Goal: Complete application form

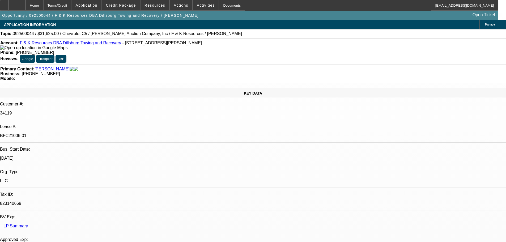
select select "0"
select select "6"
select select "0"
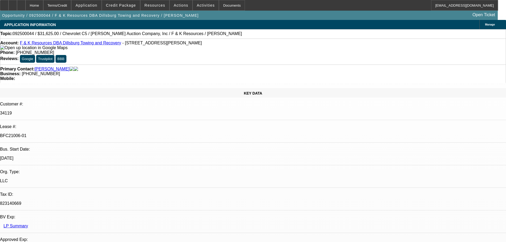
select select "0"
select select "6"
select select "0"
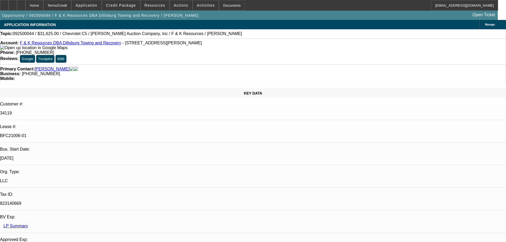
select select "3"
select select "0"
select select "6"
select select "0"
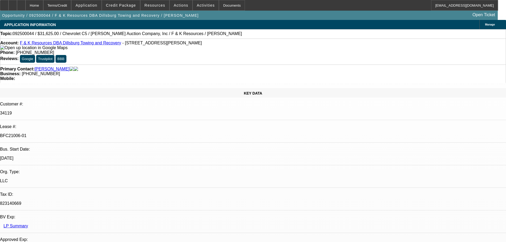
select select "0"
select select "6"
click at [8, 3] on div at bounding box center [4, 5] width 9 height 11
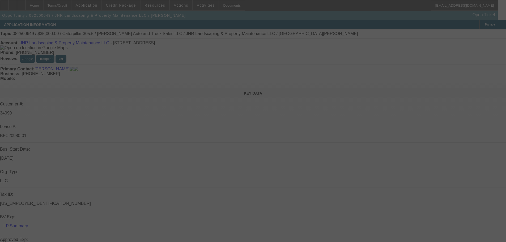
select select "0"
select select "6"
select select "0"
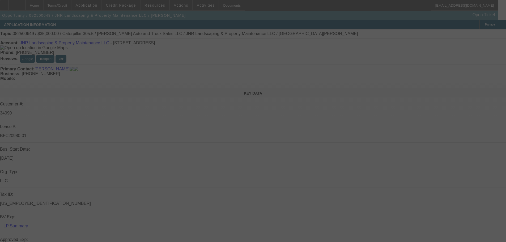
select select "0"
select select "6"
select select "0"
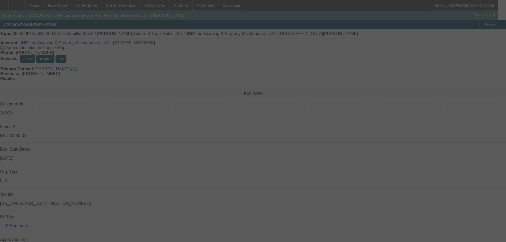
select select "0"
select select "6"
select select "0"
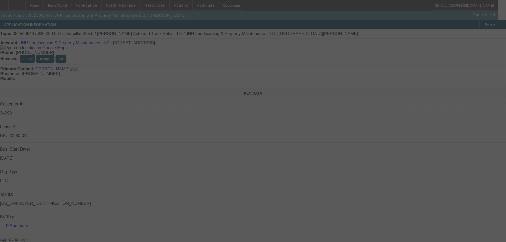
select select "6"
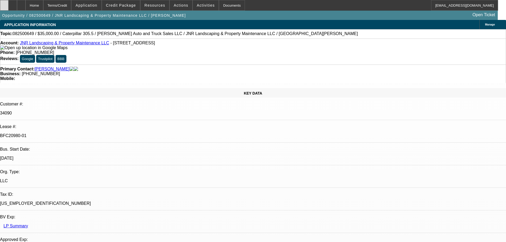
click at [4, 3] on icon at bounding box center [4, 3] width 0 height 0
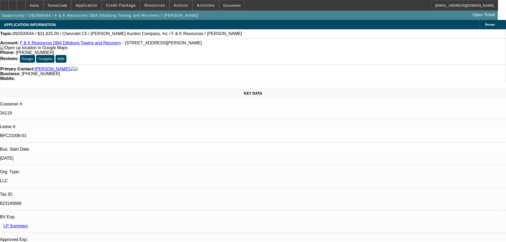
select select "0"
select select "6"
select select "0"
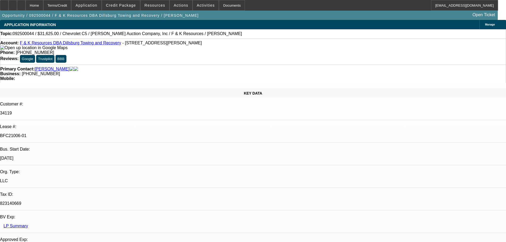
select select "0"
select select "6"
select select "0"
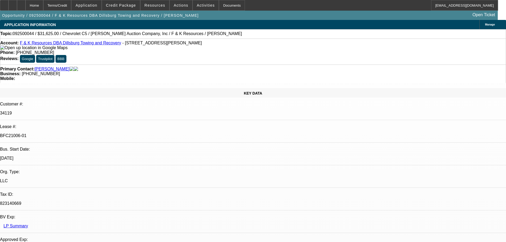
select select "3"
select select "0"
select select "6"
select select "0"
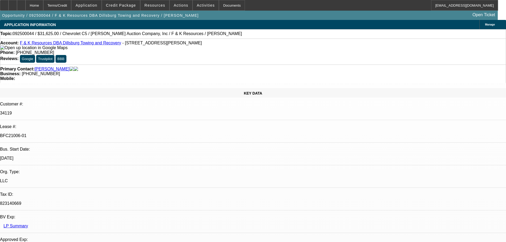
select select "0"
select select "6"
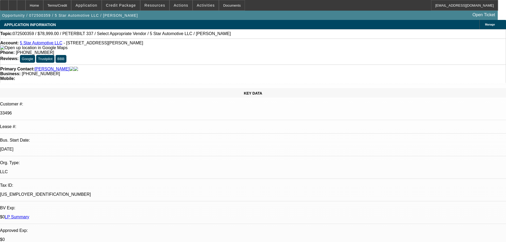
select select "0"
select select "2"
select select "0.1"
select select "4"
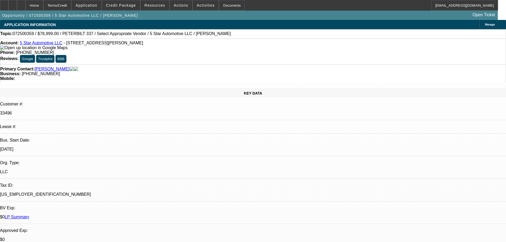
radio input "true"
type textarea "Still hunting"
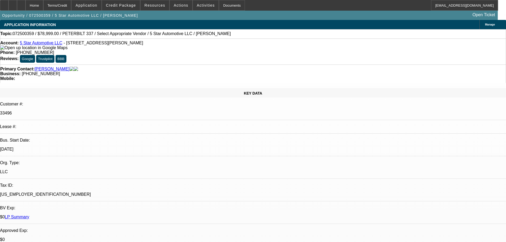
radio input "true"
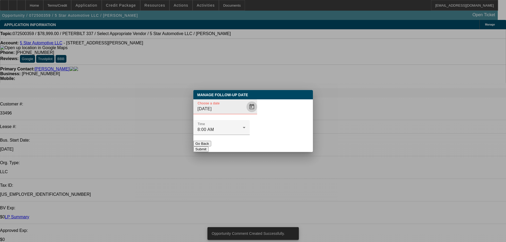
click at [246, 113] on span "Open calendar" at bounding box center [252, 106] width 13 height 13
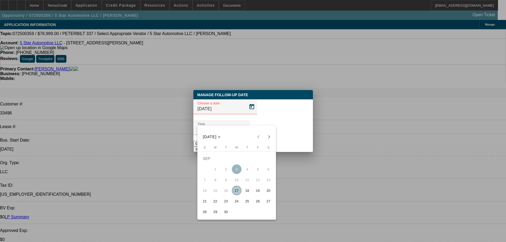
click at [237, 205] on span "24" at bounding box center [237, 201] width 10 height 10
type input "9/24/2025"
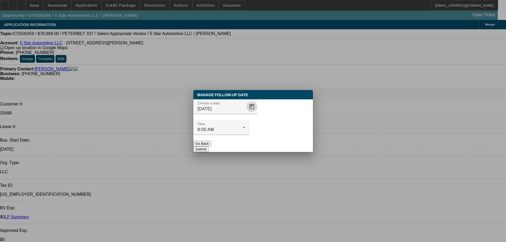
click at [209, 146] on button "Submit" at bounding box center [201, 149] width 15 height 6
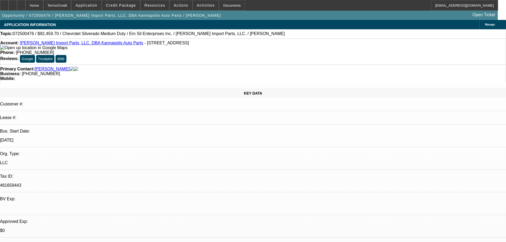
select select "0"
select select "2"
select select "0.1"
select select "4"
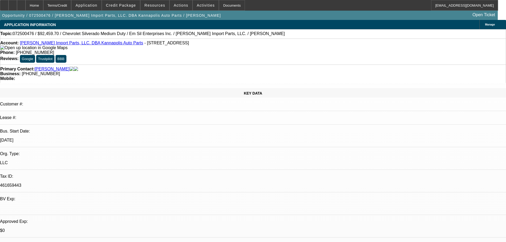
select select "0"
select select "2"
select select "0.1"
select select "4"
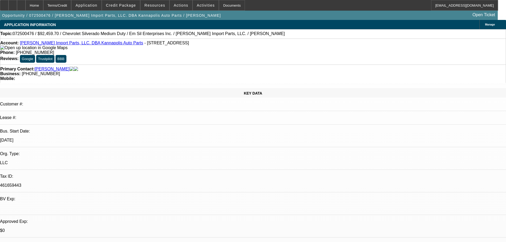
select select "0"
select select "2"
select select "0.1"
select select "4"
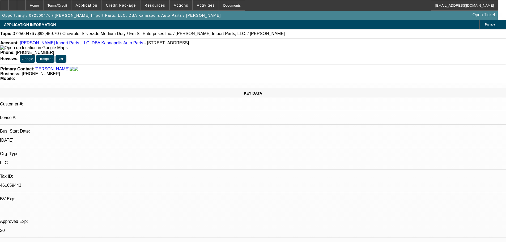
select select "0"
select select "2"
select select "0"
select select "6"
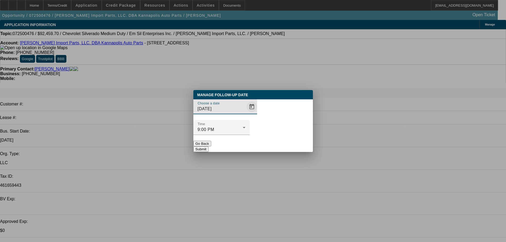
click at [246, 113] on span "Open calendar" at bounding box center [252, 106] width 13 height 13
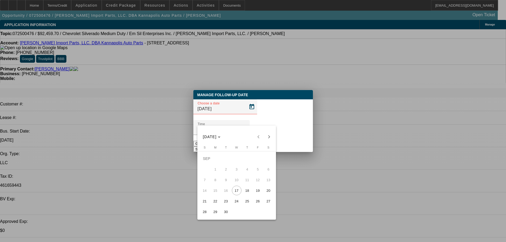
click at [213, 203] on span "22" at bounding box center [216, 201] width 10 height 10
type input "9/22/2025"
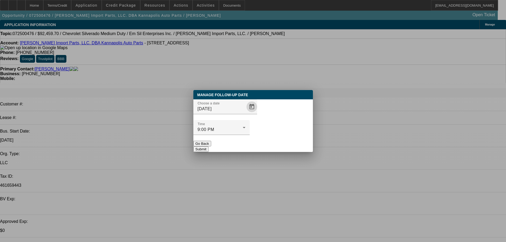
click at [209, 146] on button "Submit" at bounding box center [201, 149] width 15 height 6
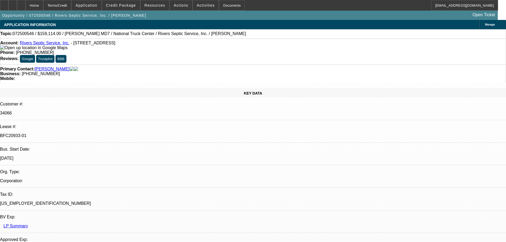
select select "0"
select select "6"
select select "0"
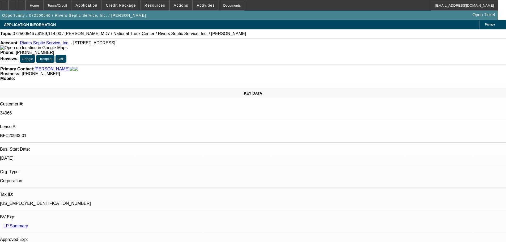
select select "0"
select select "6"
select select "0"
select select "2"
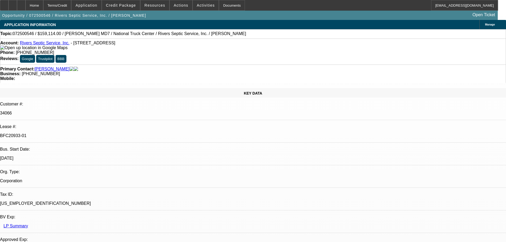
select select "2"
select select "0"
select select "6"
select select "0"
select select "2"
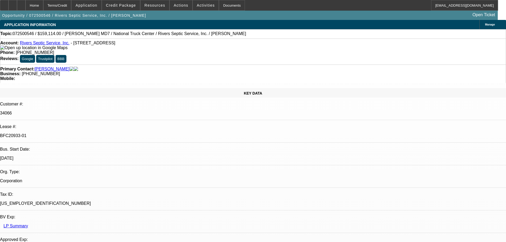
select select "2"
select select "0"
select select "6"
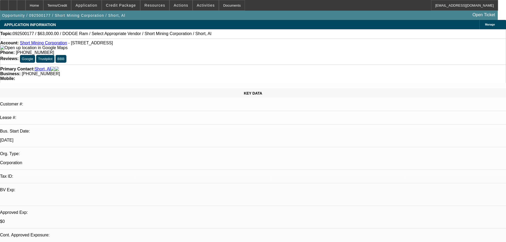
select select "0"
select select "2"
select select "0.1"
select select "4"
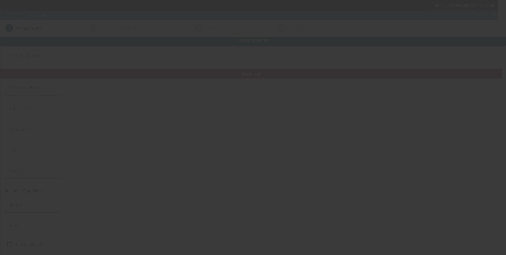
type input "J & A Towing & Recovery LLC"
type input "[STREET_ADDRESS][PERSON_NAME]"
type input "76543"
type input "Killeen"
type input "[PHONE_NUMBER]"
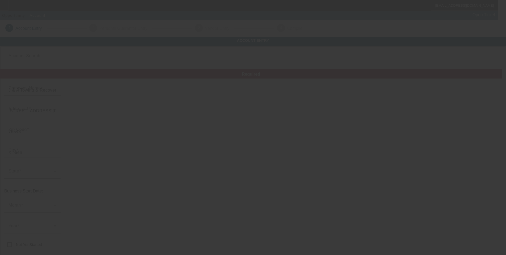
type input "[EMAIL_ADDRESS][DOMAIN_NAME]"
type input "Bell"
type input "[US_EMPLOYER_IDENTIFICATION_NUMBER]"
type input "Towing"
type input "[URL][DOMAIN_NAME]"
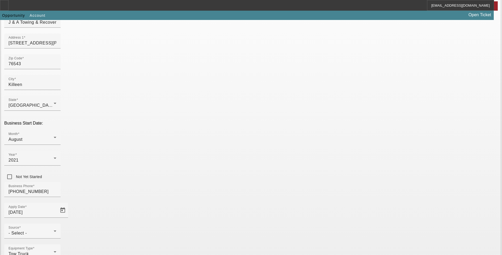
scroll to position [81, 0]
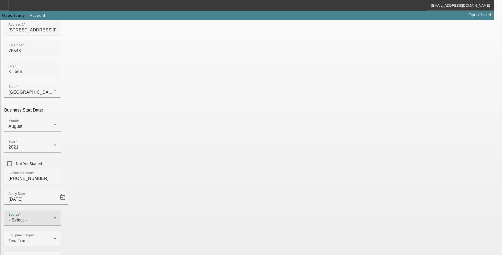
click at [54, 217] on div "- Select -" at bounding box center [31, 220] width 45 height 6
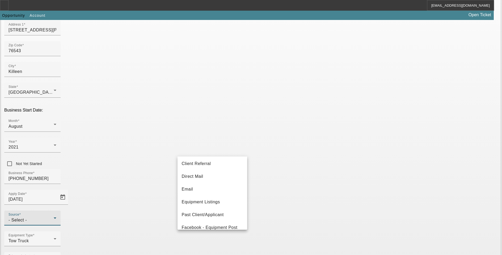
scroll to position [80, 0]
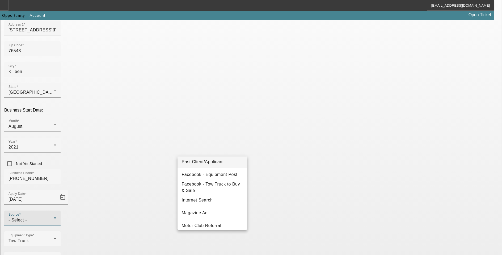
click at [214, 162] on span "Past Client/Applicant" at bounding box center [203, 161] width 42 height 6
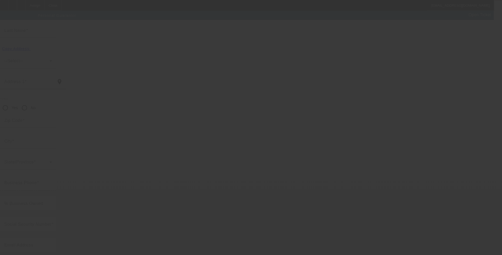
scroll to position [5, 0]
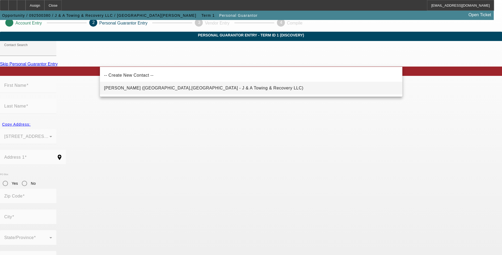
click at [128, 87] on span "[PERSON_NAME] ([GEOGRAPHIC_DATA],[GEOGRAPHIC_DATA] - J & A Towing & Recovery LL…" at bounding box center [203, 88] width 199 height 5
type input "[PERSON_NAME] ([GEOGRAPHIC_DATA],[GEOGRAPHIC_DATA] - J & A Towing & Recovery LL…"
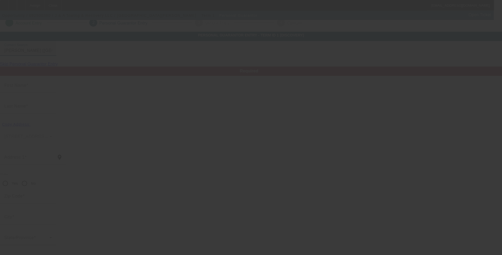
type input "Walesca"
type input "[PERSON_NAME]"
type input "[STREET_ADDRESS]"
radio input "true"
type input "76549"
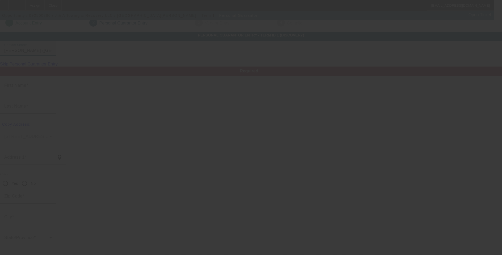
type input "Killeen"
type input "[PHONE_NUMBER]"
type input "50"
type input "581-89-0443"
type input "[EMAIL_ADDRESS][DOMAIN_NAME]"
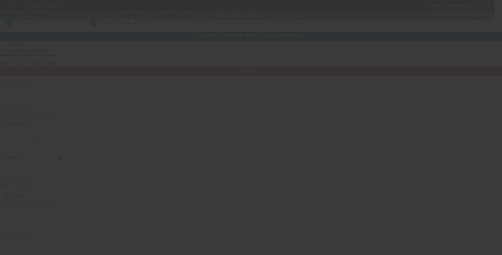
type input "[PHONE_NUMBER]"
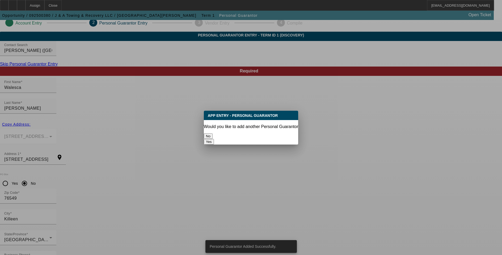
scroll to position [0, 0]
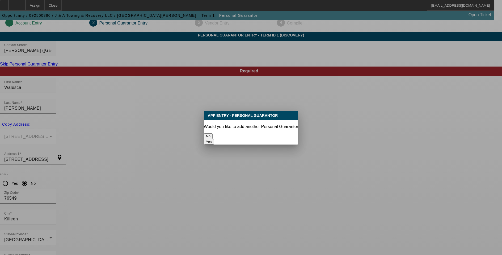
click at [214, 139] on button "Yes" at bounding box center [209, 142] width 10 height 6
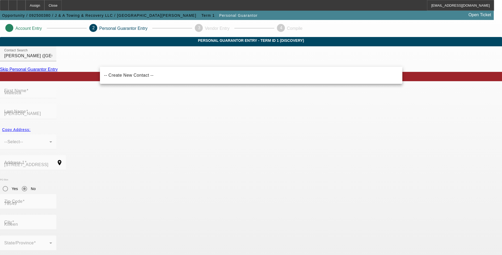
radio input "false"
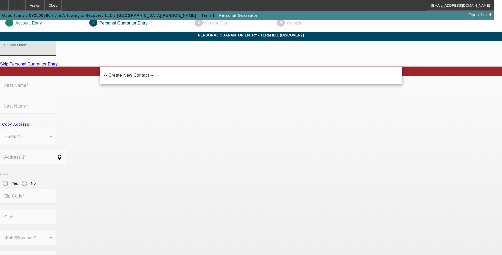
click at [52, 54] on input "Contact Search" at bounding box center [28, 50] width 48 height 6
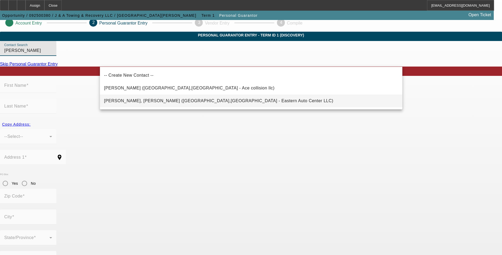
click at [165, 102] on span "[PERSON_NAME], [PERSON_NAME] ([GEOGRAPHIC_DATA],[GEOGRAPHIC_DATA] - Eastern Aut…" at bounding box center [218, 100] width 229 height 5
type input "[PERSON_NAME], [PERSON_NAME] ([GEOGRAPHIC_DATA],[GEOGRAPHIC_DATA] - Eastern Aut…"
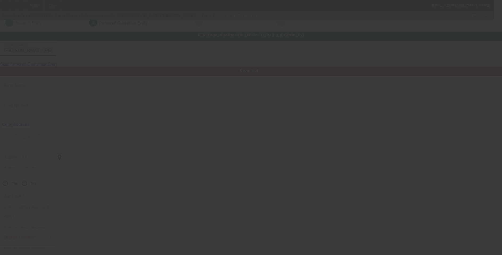
type input "[PERSON_NAME]"
type input "[STREET_ADDRESS]"
radio input "true"
type input "76549"
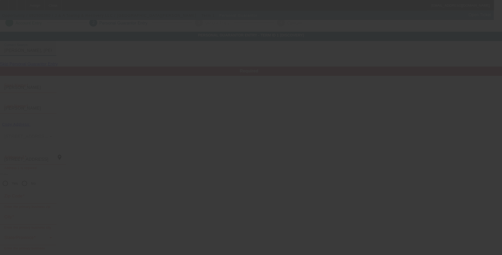
type input "Killeen"
type input "[PHONE_NUMBER]"
type input "50"
type input "597-36-2008"
type input "[EMAIL_ADDRESS][DOMAIN_NAME]"
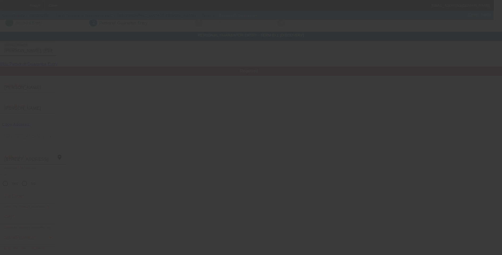
type input "[PHONE_NUMBER]"
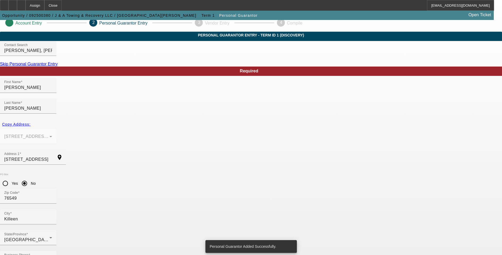
scroll to position [0, 0]
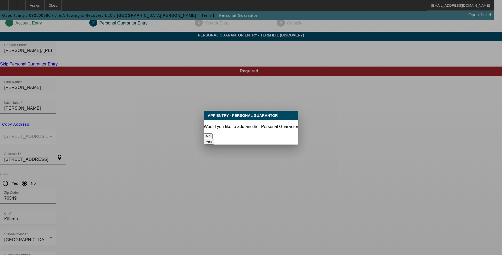
click at [213, 135] on button "No" at bounding box center [208, 136] width 9 height 6
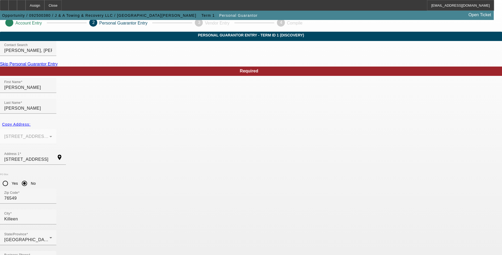
scroll to position [5, 0]
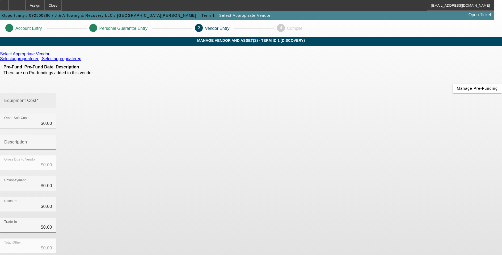
click at [52, 99] on input "Equipment Cost" at bounding box center [28, 102] width 48 height 6
type input "4"
type input "$4.00"
type input "46"
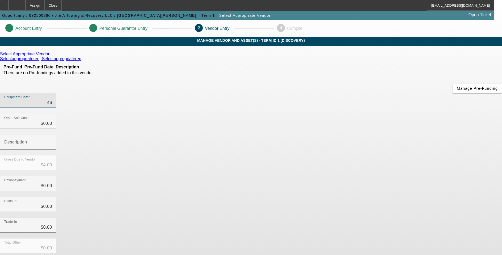
type input "$46.00"
type input "460"
type input "$460.00"
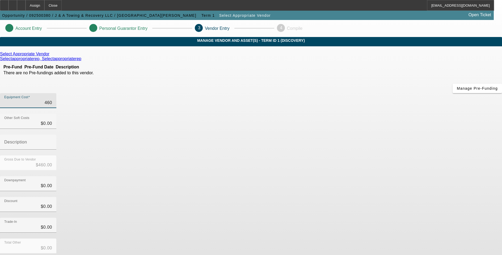
type input "4600"
type input "$4,600.00"
type input "46000"
type input "$46,000.00"
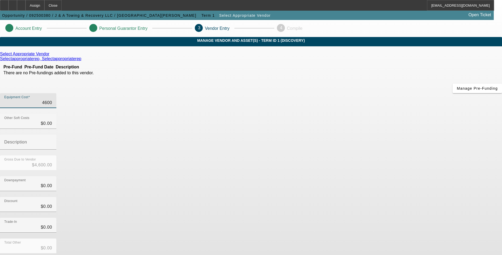
type input "$46,000.00"
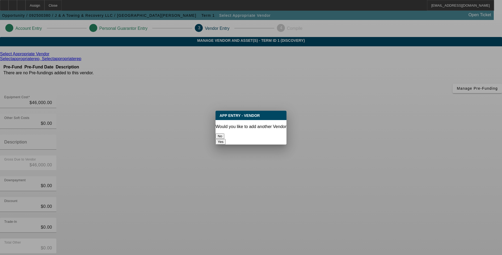
click at [224, 133] on button "No" at bounding box center [220, 136] width 9 height 6
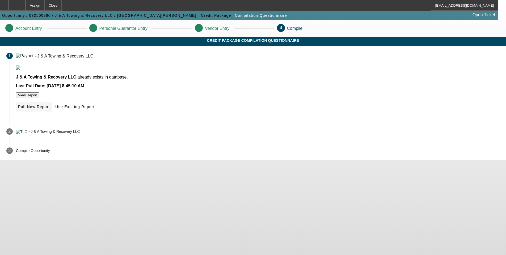
click at [50, 109] on span "Pull New Report" at bounding box center [34, 106] width 32 height 4
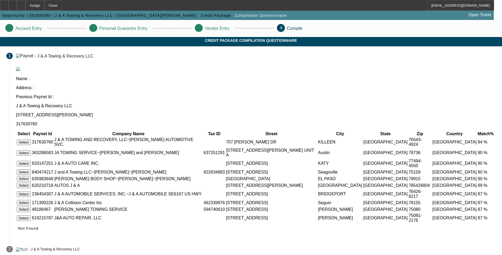
click at [31, 139] on button "Select" at bounding box center [24, 142] width 14 height 6
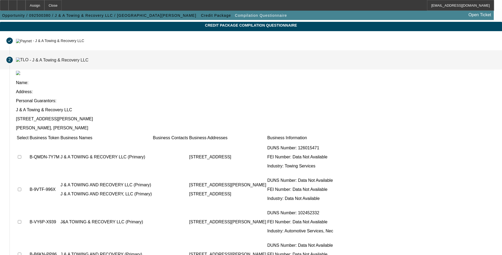
scroll to position [39, 0]
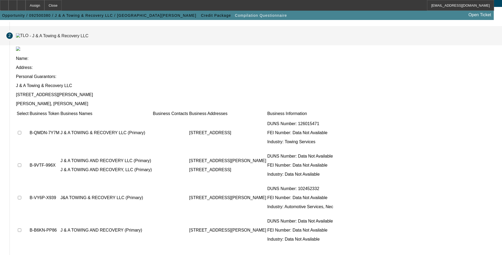
click at [21, 131] on input "checkbox" at bounding box center [19, 132] width 3 height 3
checkbox input "true"
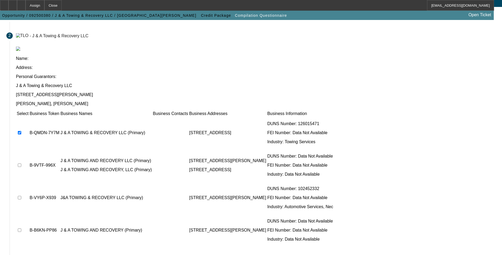
click at [21, 196] on input "checkbox" at bounding box center [19, 197] width 3 height 3
checkbox input "true"
click at [29, 214] on td at bounding box center [22, 230] width 12 height 32
click at [21, 228] on input "checkbox" at bounding box center [19, 229] width 3 height 3
checkbox input "true"
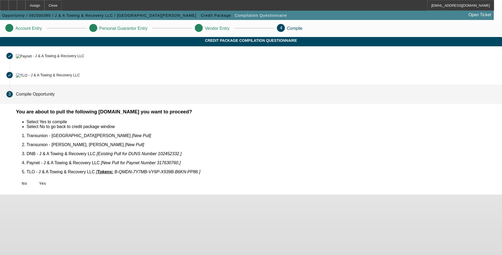
scroll to position [0, 0]
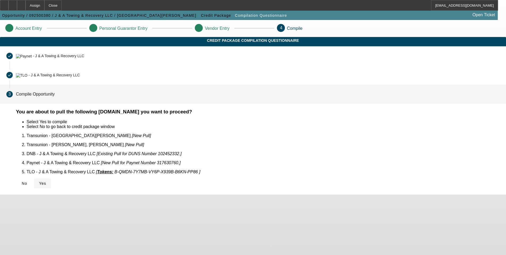
click at [39, 181] on icon at bounding box center [39, 183] width 0 height 4
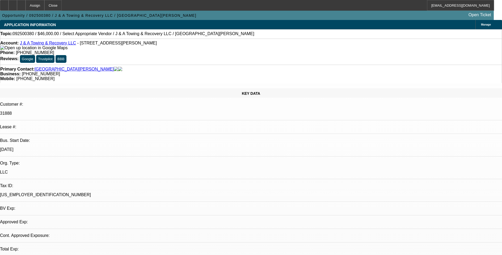
select select "0"
select select "2"
select select "0.1"
select select "4"
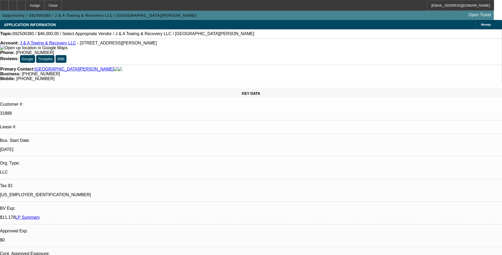
click at [381, 19] on div "Opportunity / 092500380 / J & A Towing & Recovery LLC / [GEOGRAPHIC_DATA][PERSO…" at bounding box center [247, 15] width 494 height 9
drag, startPoint x: 401, startPoint y: 90, endPoint x: 403, endPoint y: 94, distance: 4.1
radio input "true"
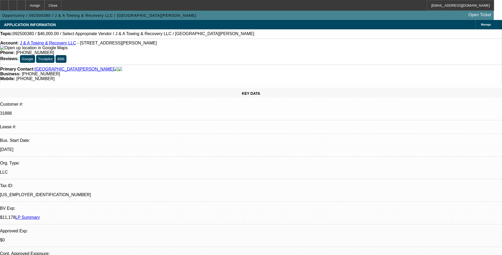
type textarea "wants a skidsteer, pp seller though, SN label is all scratched up too.// Will n…"
radio input "true"
